Goal: Transaction & Acquisition: Purchase product/service

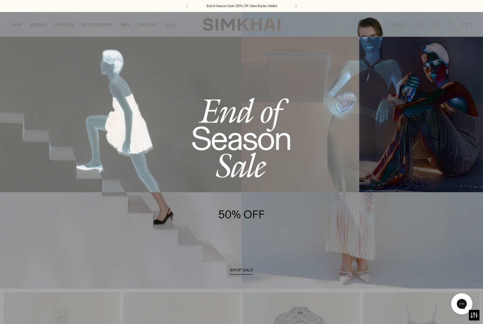
click at [21, 47] on link "Women's Sale" at bounding box center [23, 48] width 31 height 5
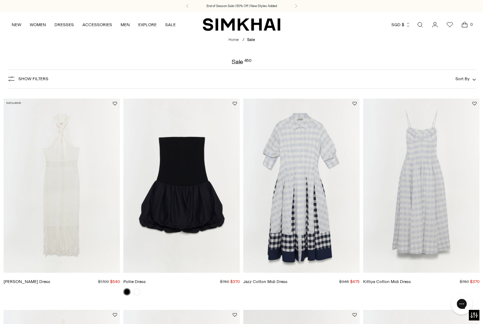
click at [405, 187] on img "Kittiya Cotton Midi Dress" at bounding box center [421, 186] width 116 height 175
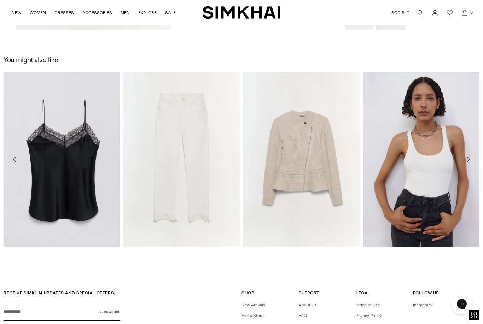
scroll to position [962, 0]
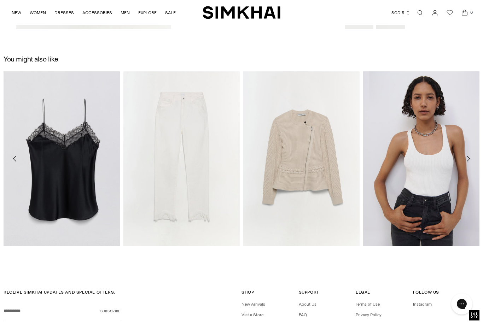
click at [63, 174] on img "Signature Erika Cami" at bounding box center [62, 158] width 116 height 175
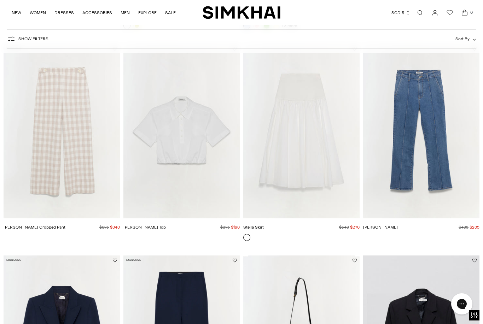
scroll to position [759, 0]
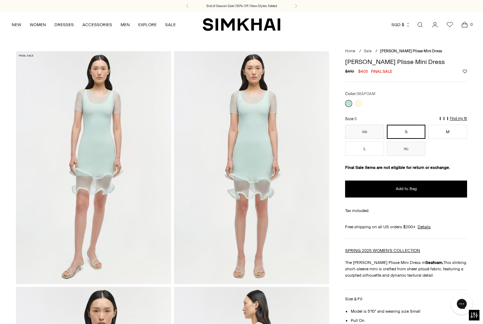
click at [359, 103] on link at bounding box center [358, 103] width 7 height 7
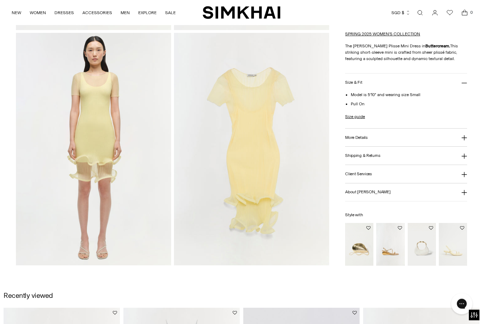
scroll to position [490, 0]
click at [391, 248] on img "Bridget Shell Wedge Sandal" at bounding box center [390, 244] width 28 height 42
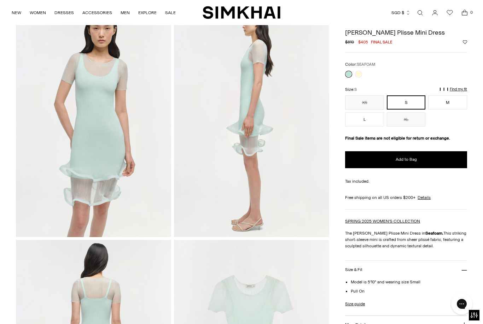
scroll to position [282, 0]
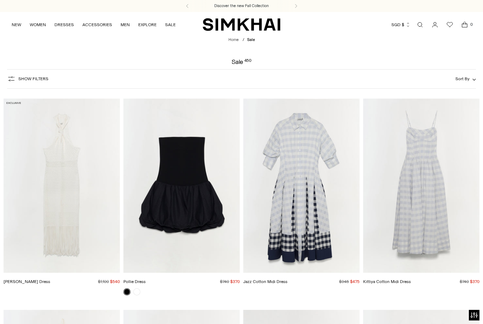
scroll to position [417, 0]
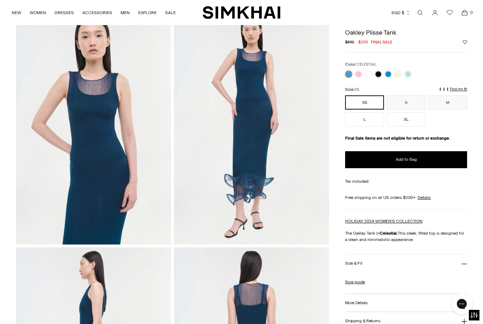
scroll to position [23, 0]
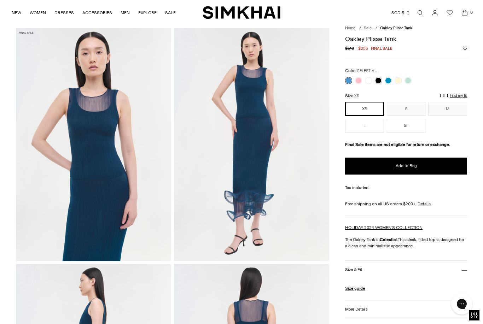
click at [378, 79] on link at bounding box center [378, 80] width 7 height 7
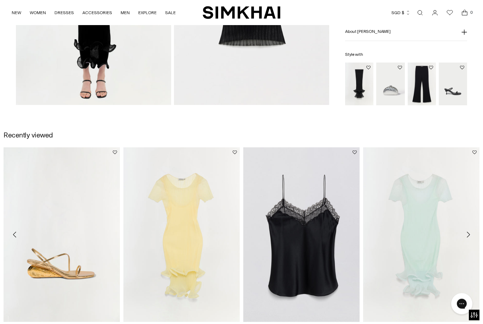
scroll to position [670, 0]
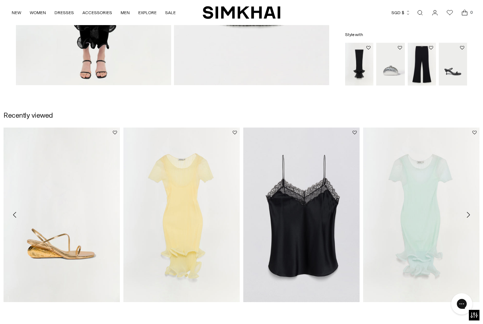
click at [469, 213] on icon "Move to next carousel slide" at bounding box center [468, 215] width 8 height 8
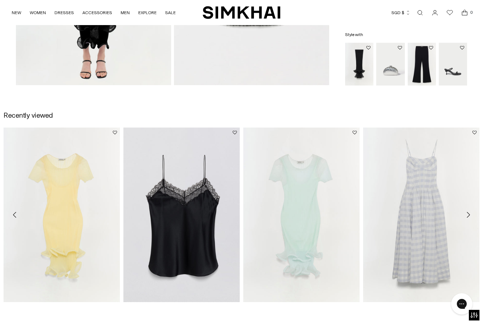
click at [469, 214] on icon "Move to next carousel slide" at bounding box center [468, 215] width 8 height 8
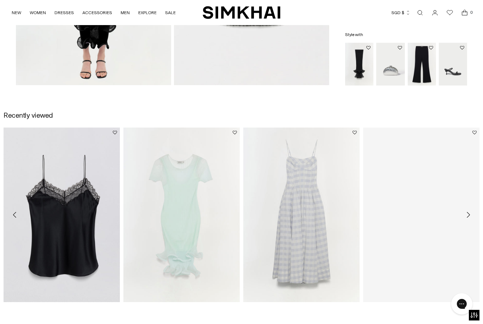
click at [469, 212] on icon "Move to next carousel slide" at bounding box center [468, 215] width 8 height 8
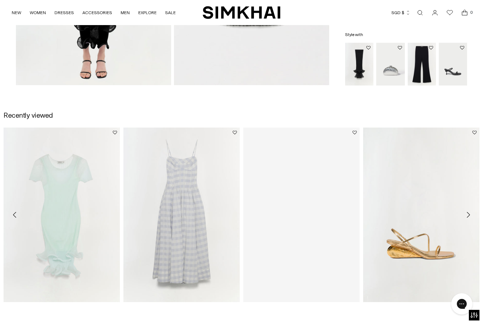
click at [466, 216] on icon "Move to next carousel slide" at bounding box center [468, 215] width 8 height 8
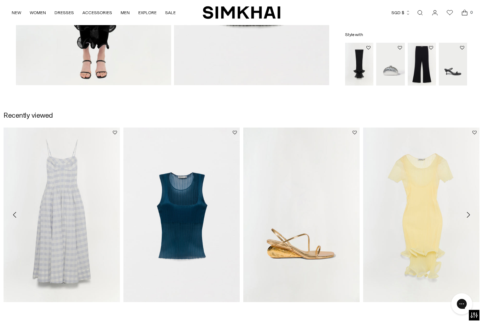
click at [466, 211] on icon "Move to next carousel slide" at bounding box center [468, 215] width 8 height 8
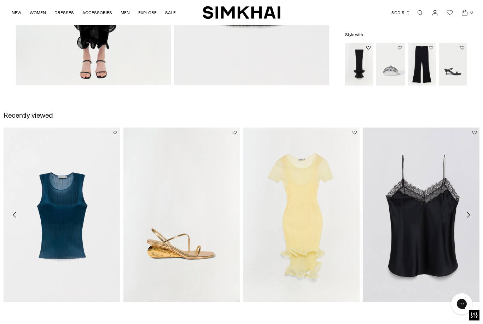
click at [469, 210] on button "Move to next carousel slide" at bounding box center [468, 215] width 16 height 16
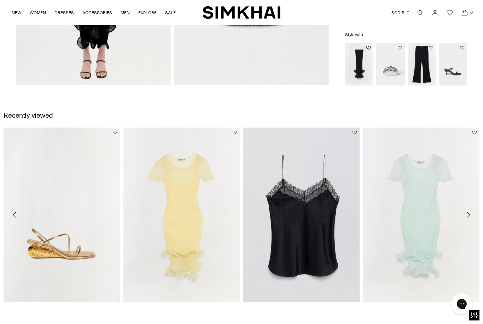
click at [465, 213] on icon "Move to next carousel slide" at bounding box center [468, 215] width 8 height 8
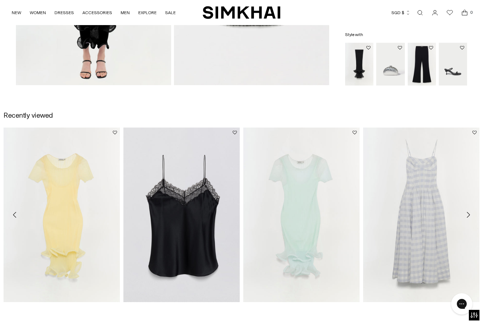
click at [465, 213] on icon "Move to next carousel slide" at bounding box center [468, 215] width 8 height 8
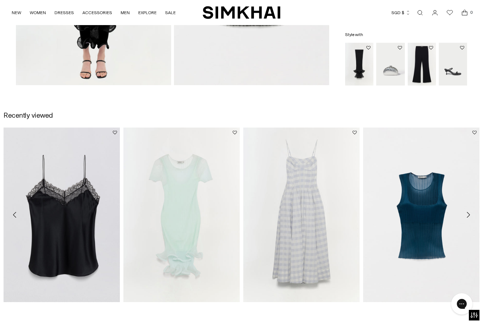
click at [468, 208] on button "Move to next carousel slide" at bounding box center [468, 215] width 16 height 16
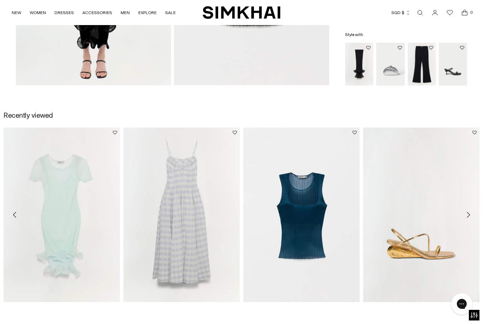
click at [469, 212] on icon "Move to next carousel slide" at bounding box center [468, 215] width 8 height 8
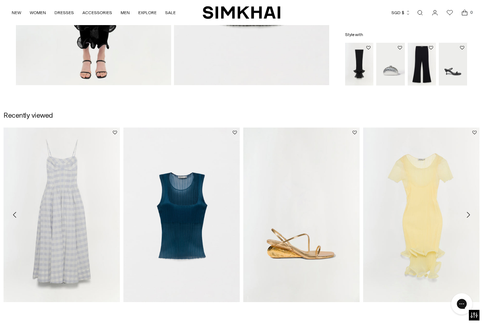
click at [470, 210] on button "Move to next carousel slide" at bounding box center [468, 215] width 16 height 16
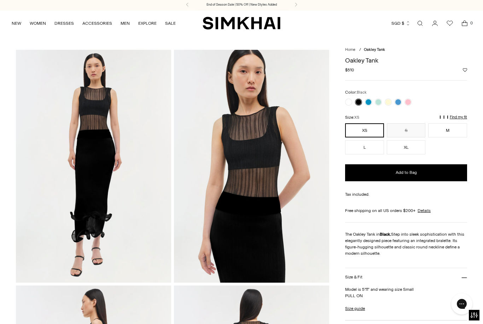
scroll to position [0, 0]
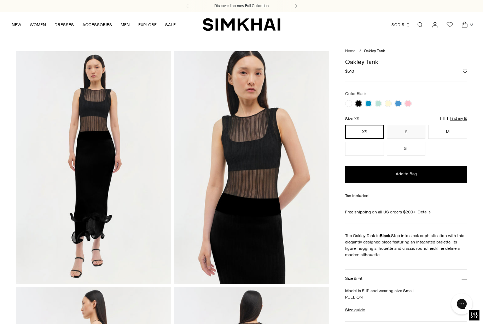
click at [351, 102] on link at bounding box center [348, 103] width 7 height 7
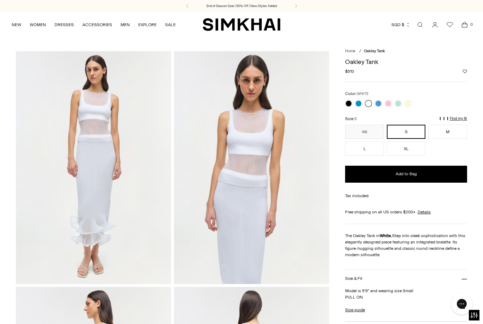
click at [381, 103] on link at bounding box center [378, 103] width 7 height 7
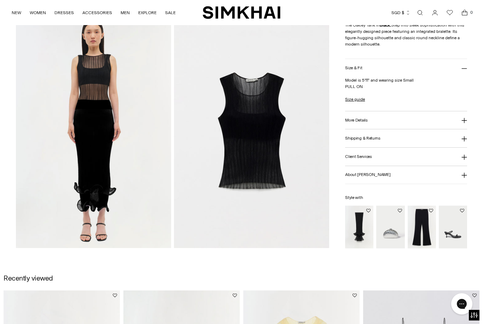
scroll to position [505, 0]
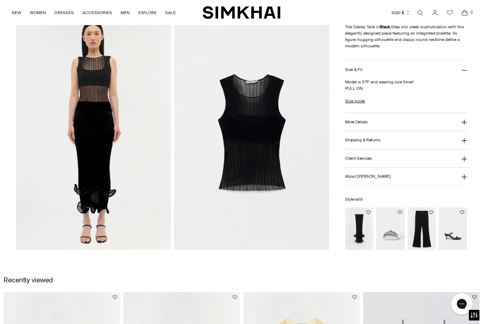
click at [354, 223] on img "Kelso Skirt" at bounding box center [359, 228] width 28 height 42
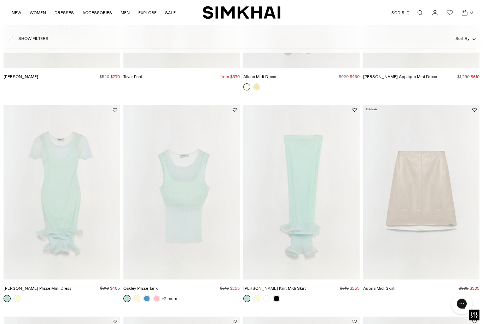
scroll to position [3577, 0]
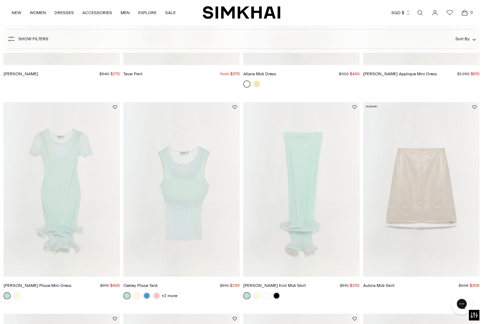
click at [279, 295] on link at bounding box center [276, 295] width 7 height 7
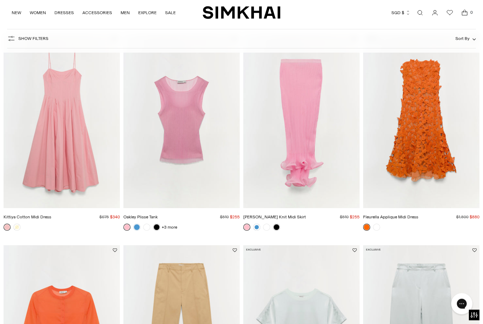
scroll to position [5747, 0]
click at [203, 134] on img "Oakley Plisse Tank" at bounding box center [181, 120] width 116 height 175
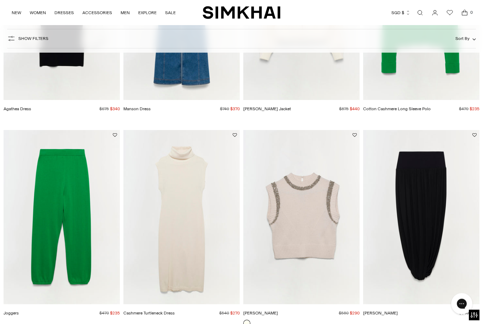
scroll to position [7977, 0]
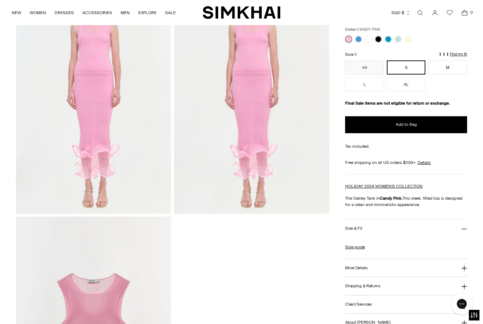
scroll to position [542, 0]
click at [465, 270] on icon at bounding box center [464, 268] width 6 height 6
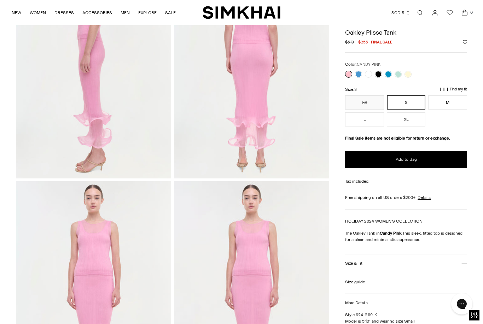
scroll to position [332, 0]
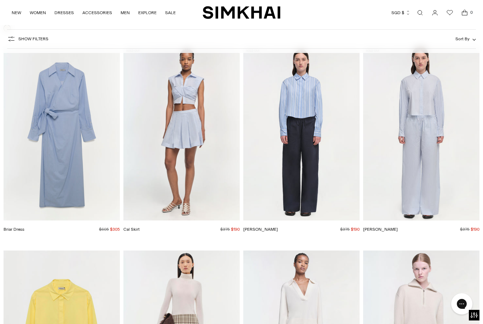
scroll to position [12232, 0]
